Goal: Check status

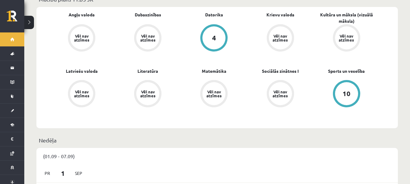
scroll to position [182, 0]
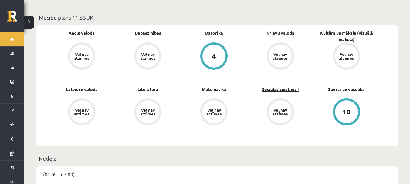
click at [271, 86] on link "Sociālās zinātnes I" at bounding box center [280, 89] width 37 height 6
